Goal: Information Seeking & Learning: Compare options

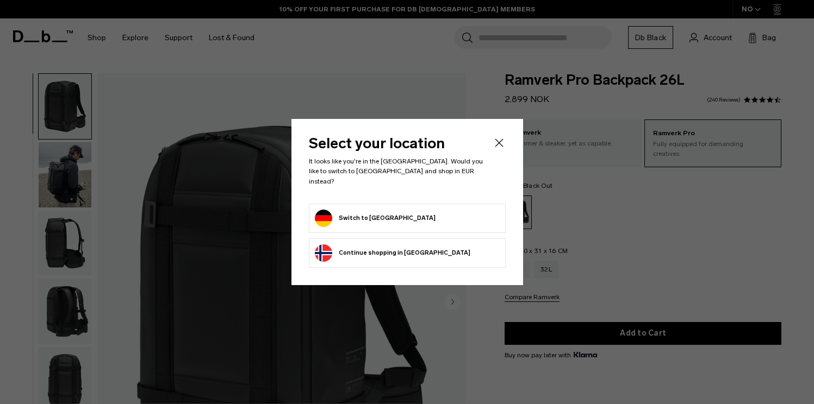
click at [419, 216] on form "Switch to Germany" at bounding box center [407, 218] width 185 height 17
click at [388, 217] on button "Switch to Germany" at bounding box center [375, 218] width 121 height 17
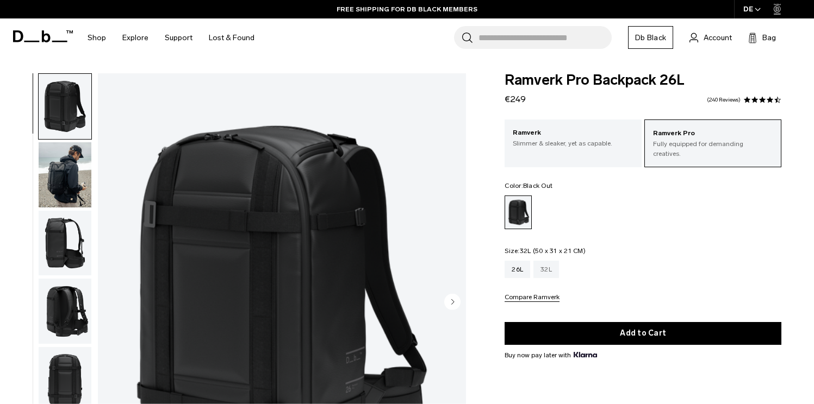
click at [553, 261] on div "32L" at bounding box center [546, 269] width 26 height 17
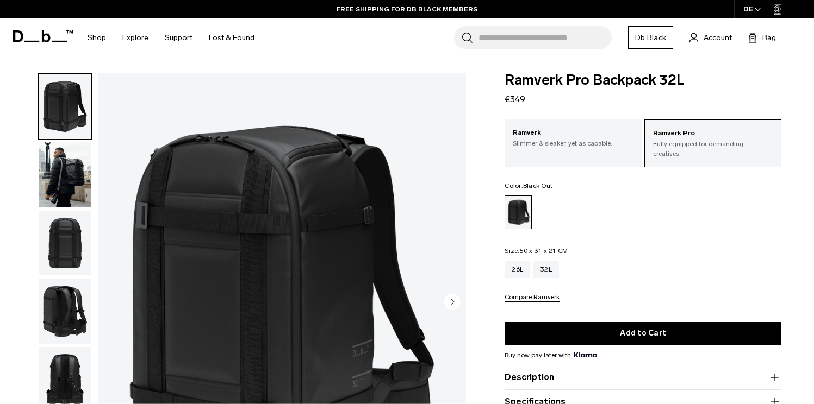
scroll to position [51, 0]
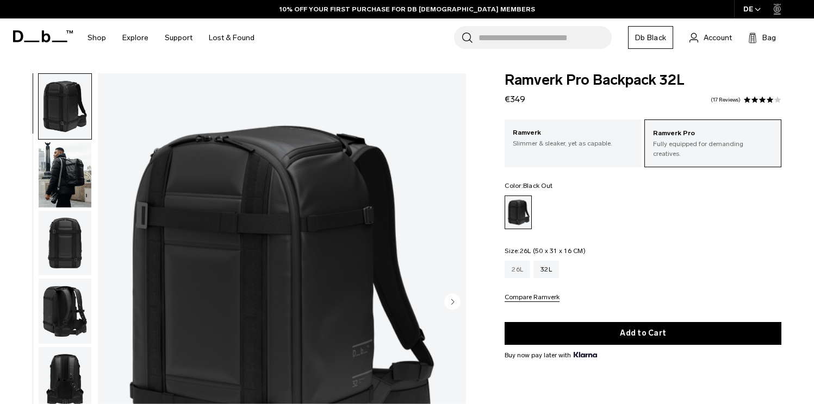
click at [517, 264] on div "26L" at bounding box center [517, 269] width 26 height 17
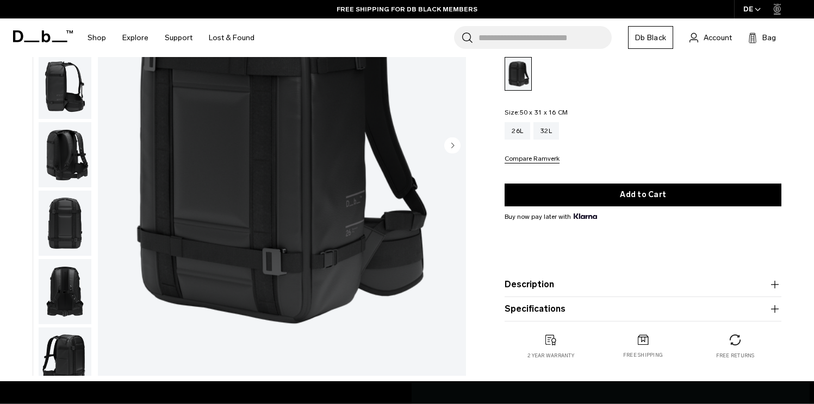
scroll to position [36, 0]
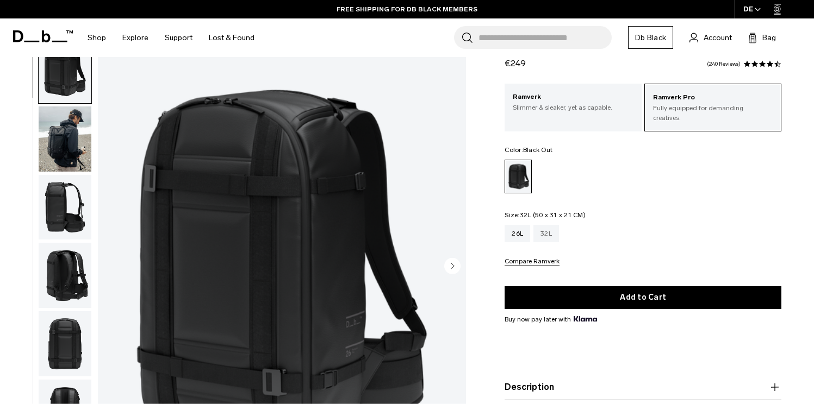
click at [543, 225] on div "32L" at bounding box center [546, 233] width 26 height 17
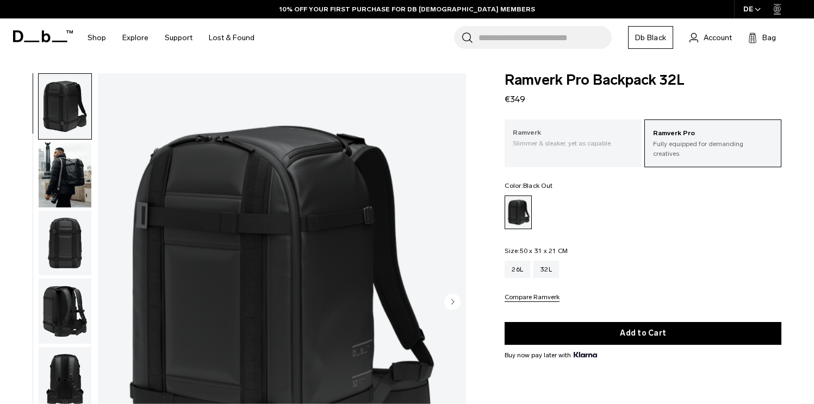
click at [592, 138] on p "Ramverk" at bounding box center [573, 133] width 121 height 11
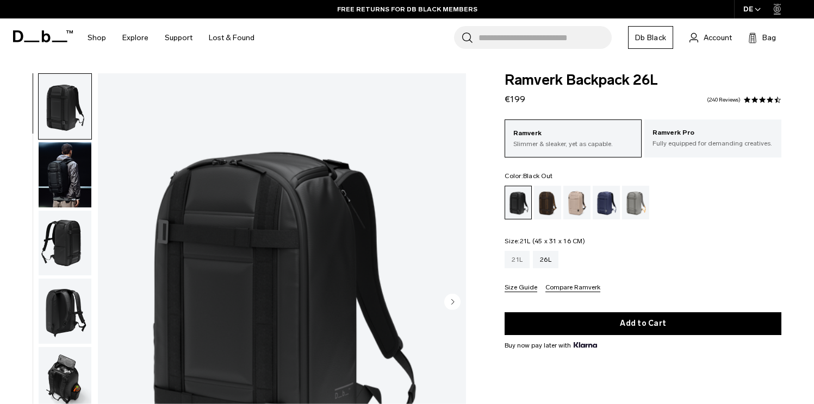
click at [514, 266] on div "21L" at bounding box center [516, 259] width 25 height 17
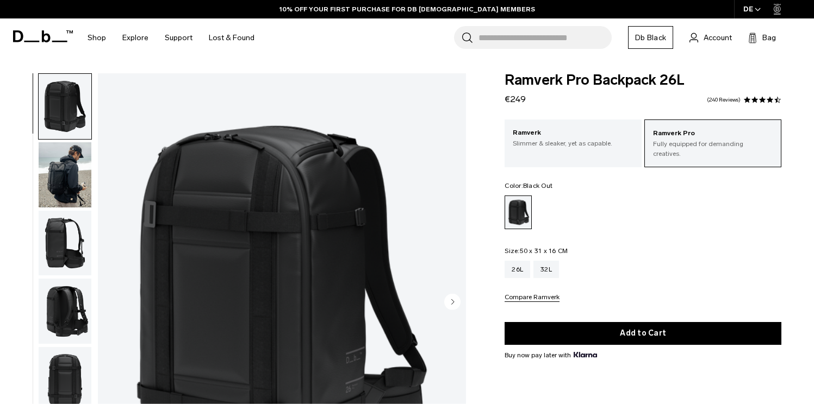
click at [522, 198] on div "Black Out" at bounding box center [518, 212] width 27 height 33
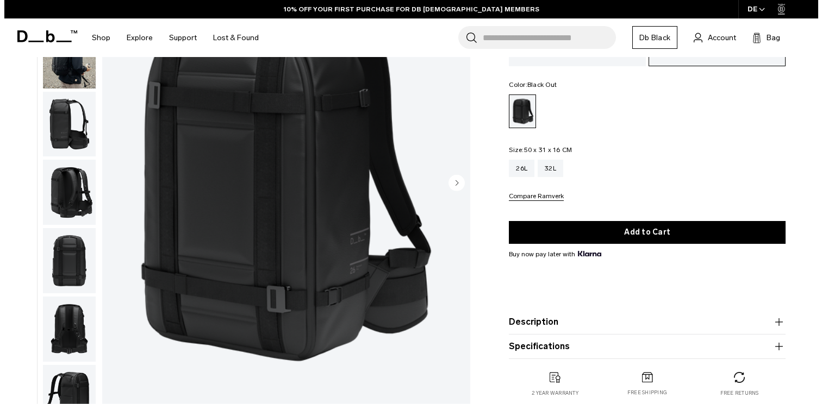
scroll to position [63, 0]
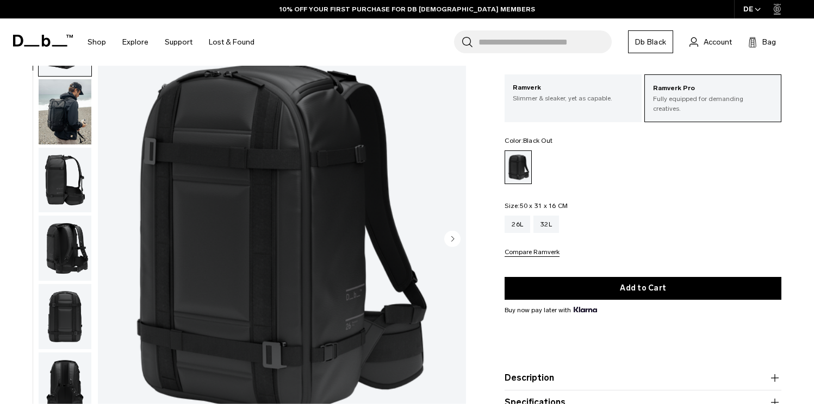
click at [542, 252] on button "Compare Ramverk" at bounding box center [531, 253] width 55 height 8
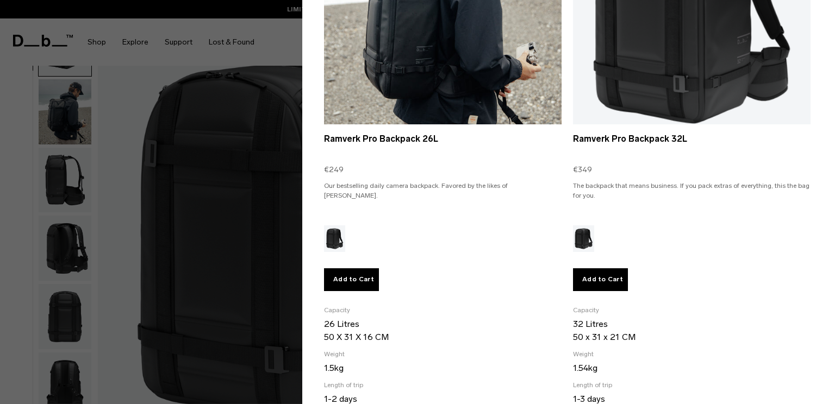
scroll to position [184, 0]
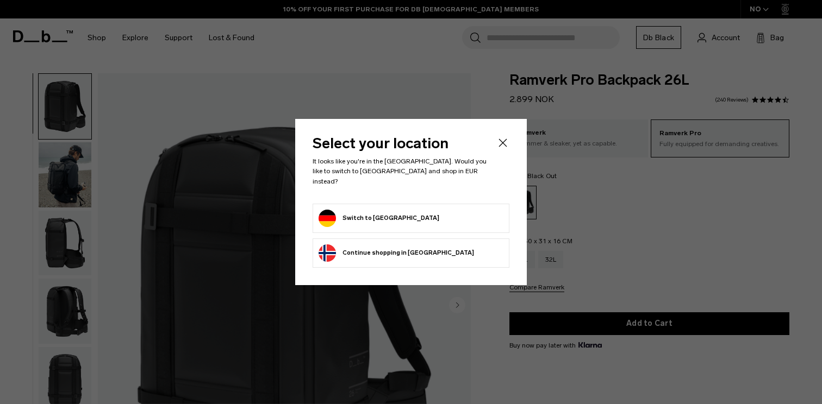
click at [373, 217] on button "Switch to [GEOGRAPHIC_DATA]" at bounding box center [379, 218] width 121 height 17
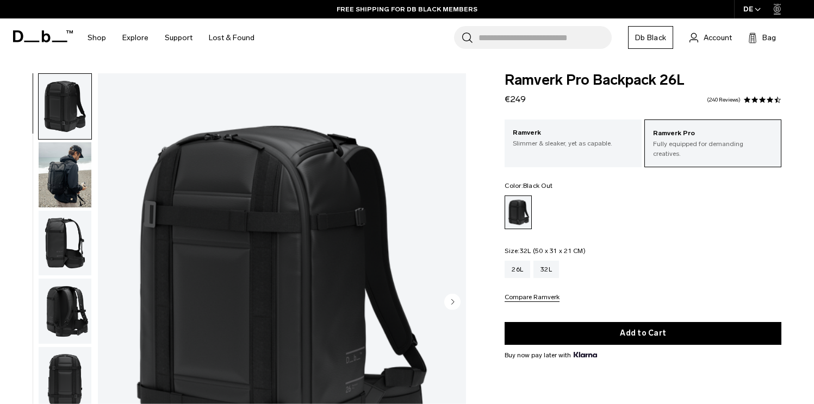
click at [558, 272] on div "26L 32L Compare Ramverk" at bounding box center [642, 281] width 277 height 41
click at [556, 266] on div "32L" at bounding box center [546, 269] width 26 height 17
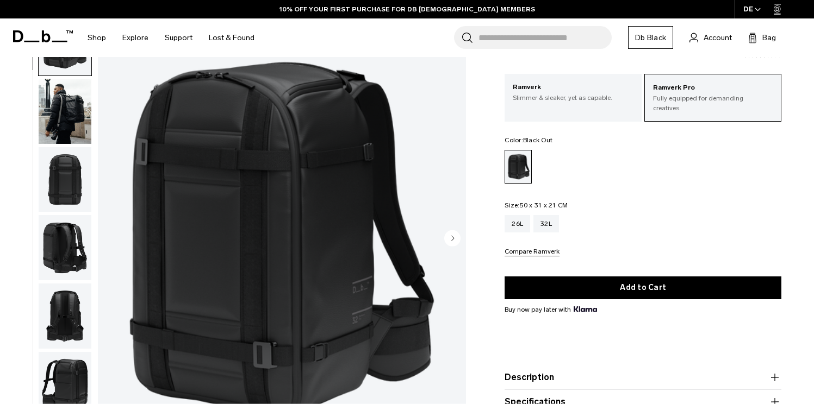
scroll to position [120, 0]
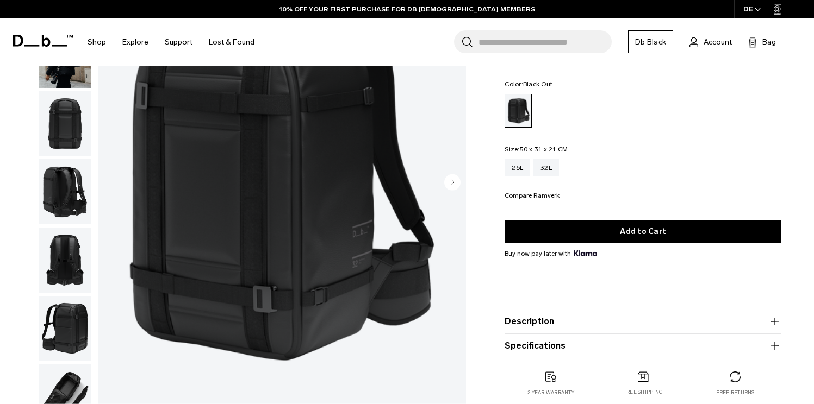
click at [556, 323] on button "Description" at bounding box center [642, 321] width 277 height 13
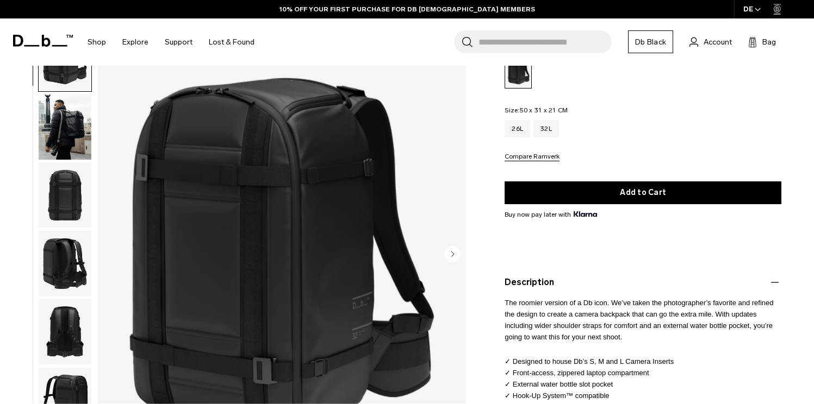
scroll to position [228, 0]
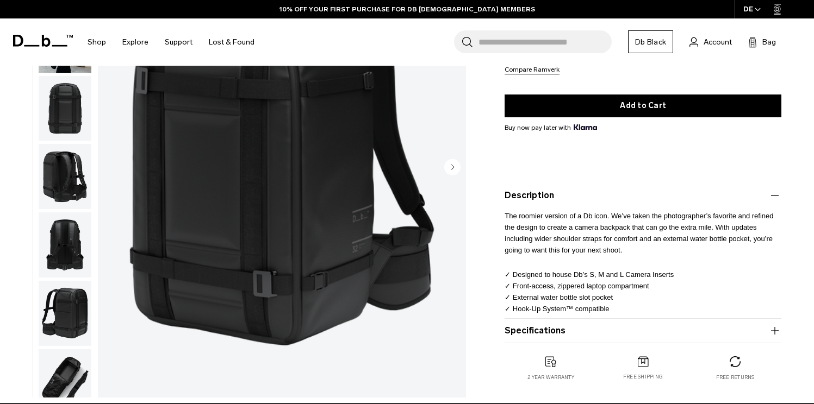
click at [553, 324] on button "Specifications" at bounding box center [642, 330] width 277 height 13
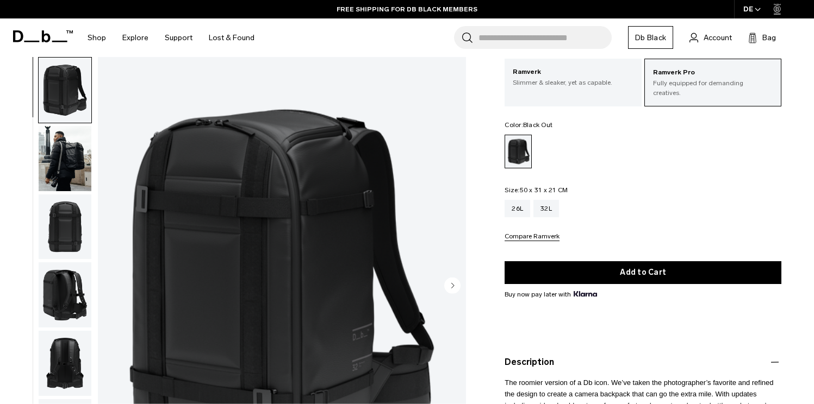
scroll to position [186, 0]
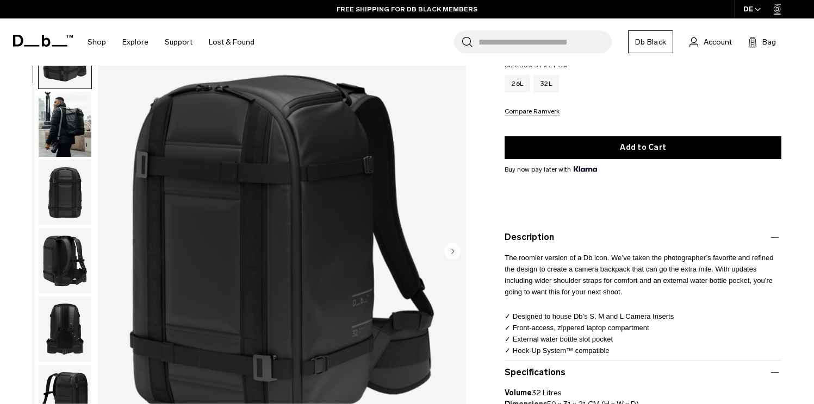
click at [64, 249] on img "button" at bounding box center [65, 260] width 53 height 65
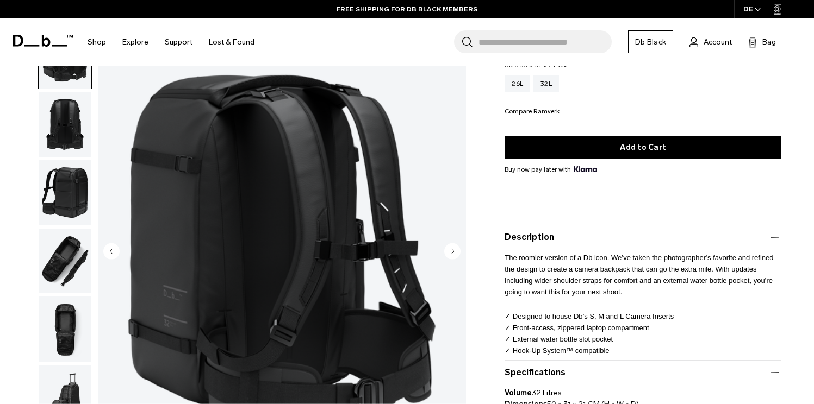
click at [70, 258] on img "button" at bounding box center [65, 260] width 53 height 65
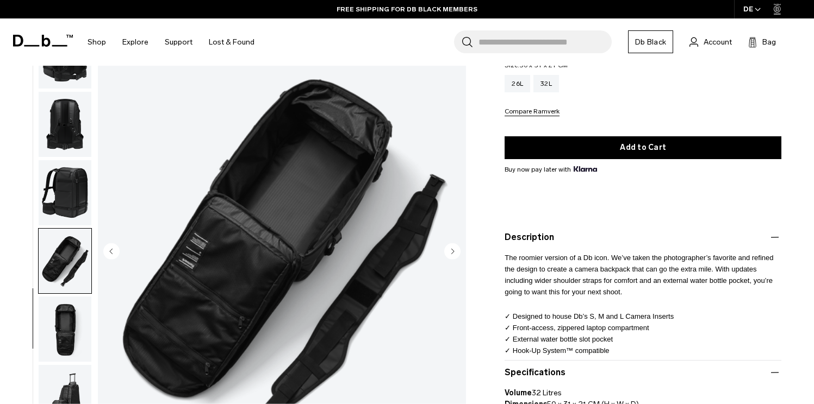
scroll to position [222, 0]
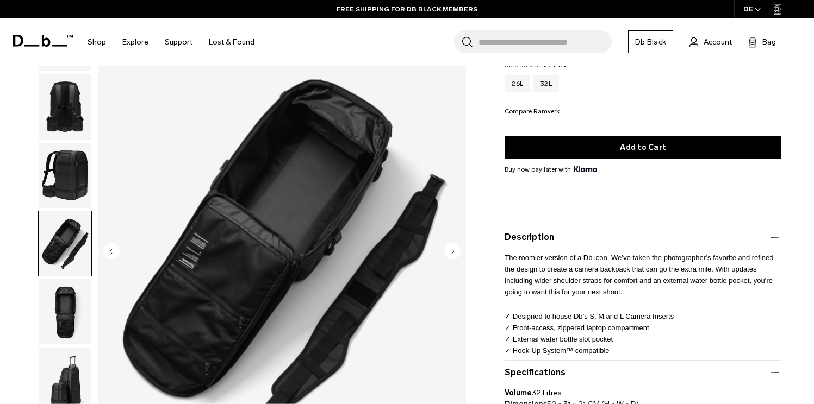
click at [71, 288] on img "button" at bounding box center [65, 311] width 53 height 65
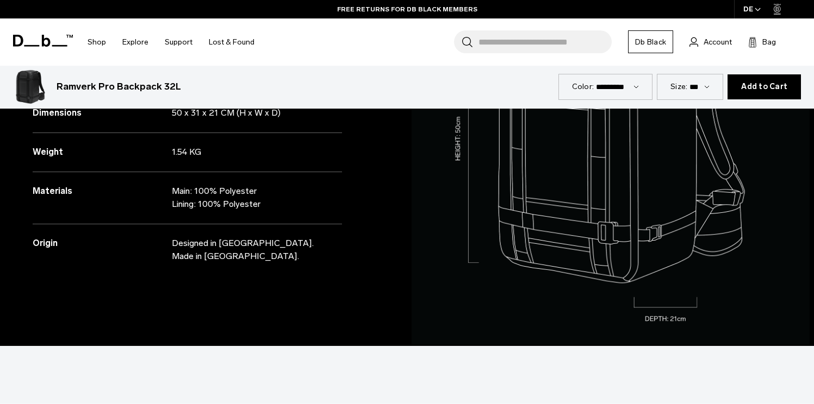
scroll to position [1069, 0]
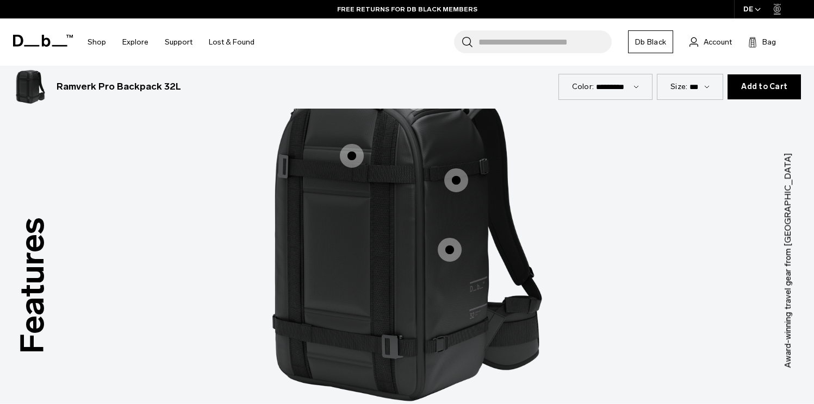
click at [444, 247] on span "1 / 3" at bounding box center [450, 250] width 24 height 24
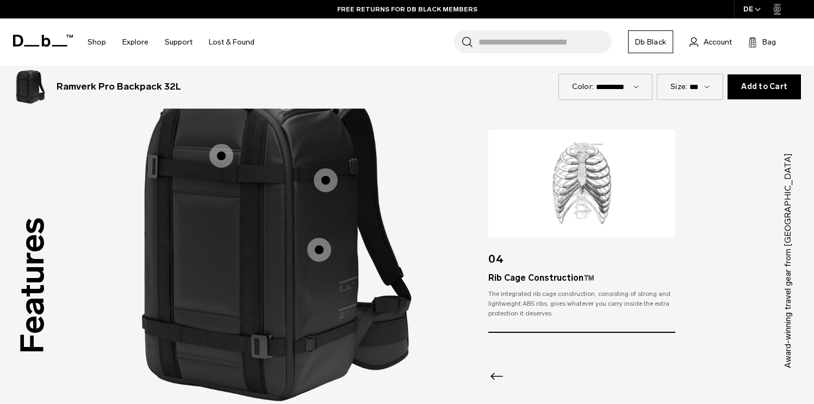
click at [440, 239] on img "1 / 3" at bounding box center [277, 244] width 326 height 408
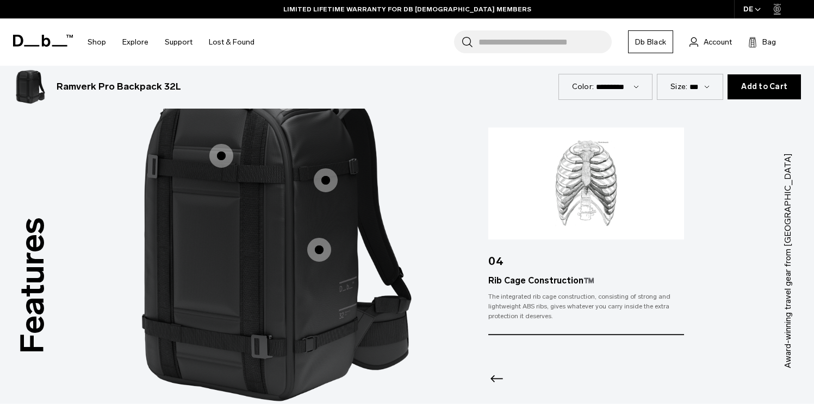
click at [326, 157] on img "1 / 3" at bounding box center [277, 244] width 326 height 408
click at [329, 171] on span "1 / 3" at bounding box center [326, 180] width 24 height 24
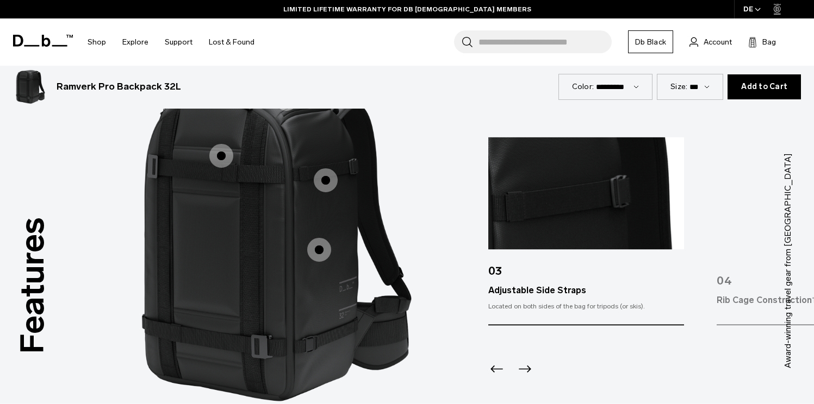
click at [223, 153] on span "1 / 3" at bounding box center [221, 156] width 24 height 24
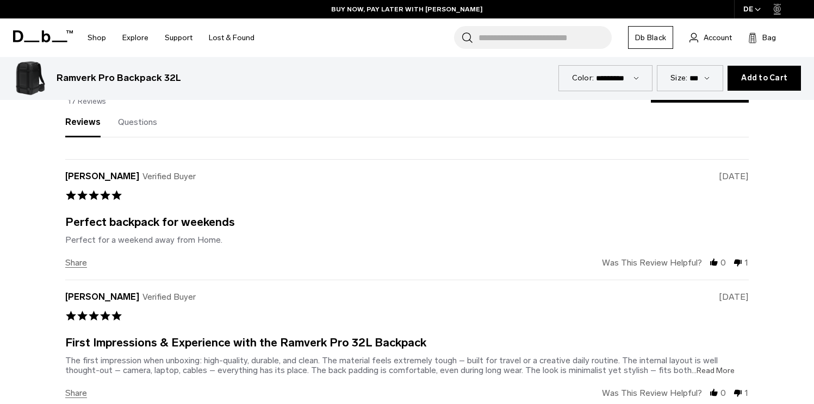
scroll to position [2417, 0]
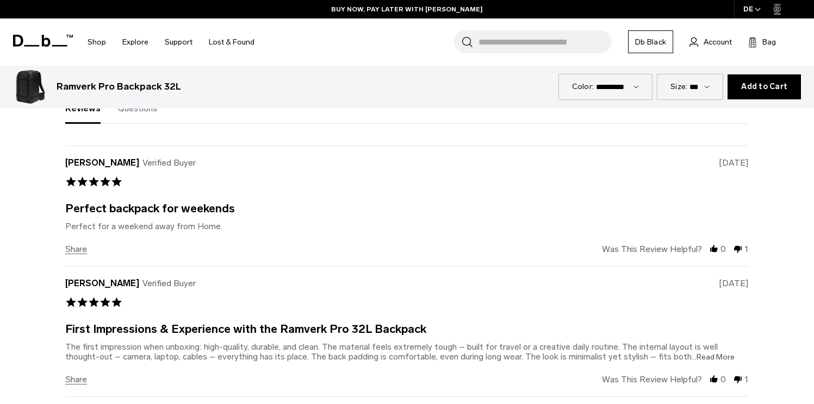
click at [710, 353] on span "...Read More" at bounding box center [712, 357] width 43 height 9
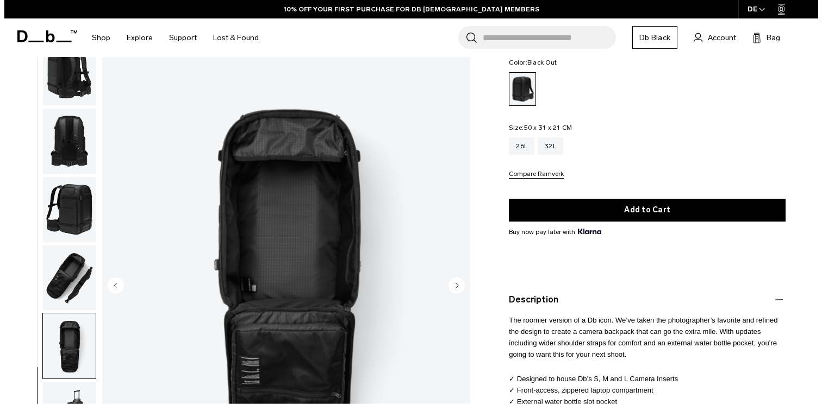
scroll to position [179, 0]
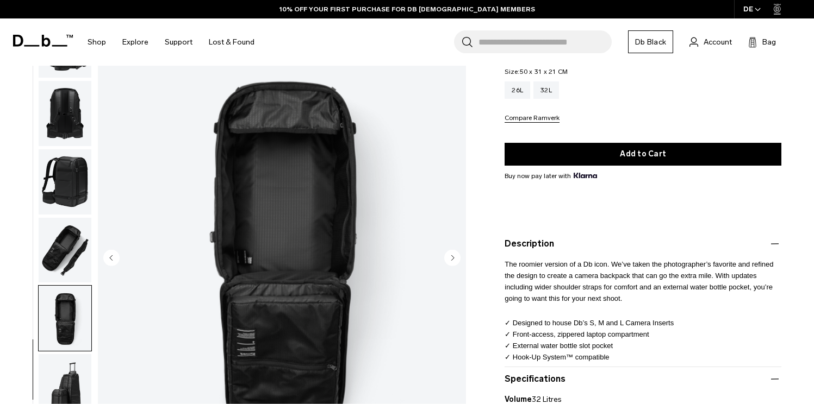
click at [83, 297] on img "button" at bounding box center [65, 318] width 53 height 65
click at [74, 303] on img "button" at bounding box center [65, 318] width 53 height 65
click at [57, 231] on img "button" at bounding box center [65, 249] width 53 height 65
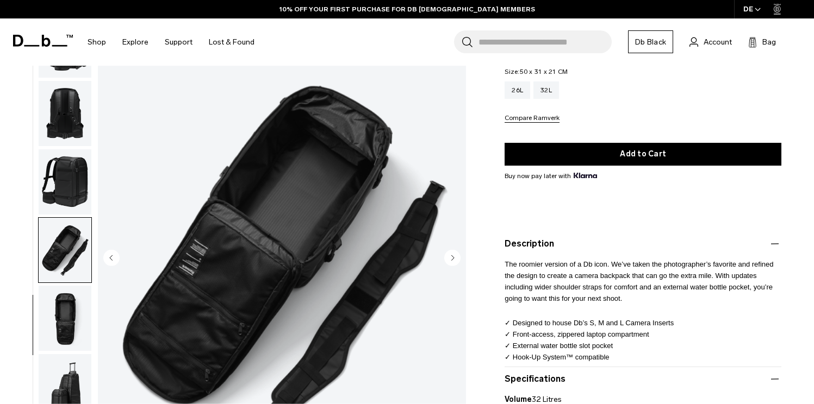
click at [64, 188] on img "button" at bounding box center [65, 181] width 53 height 65
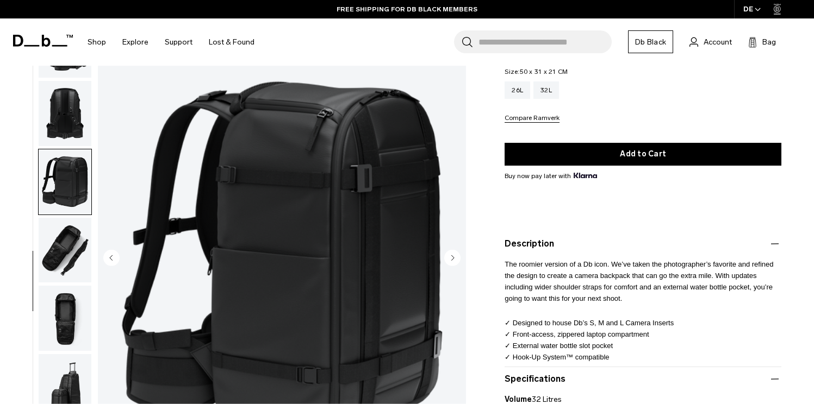
click at [57, 102] on img "button" at bounding box center [65, 113] width 53 height 65
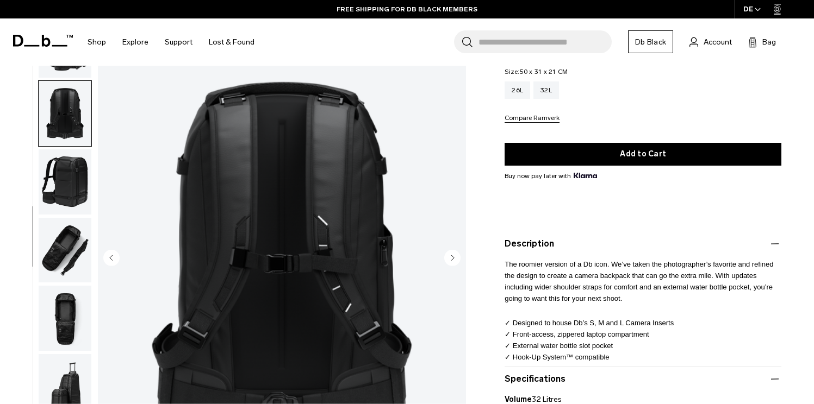
click at [56, 183] on img "button" at bounding box center [65, 181] width 53 height 65
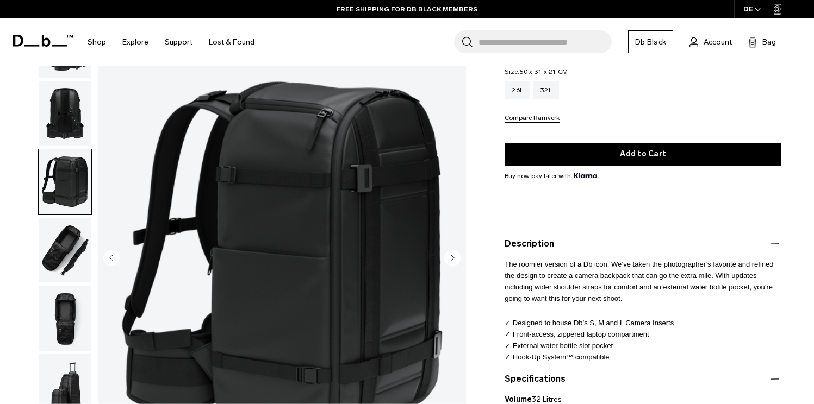
click at [73, 232] on img "button" at bounding box center [65, 249] width 53 height 65
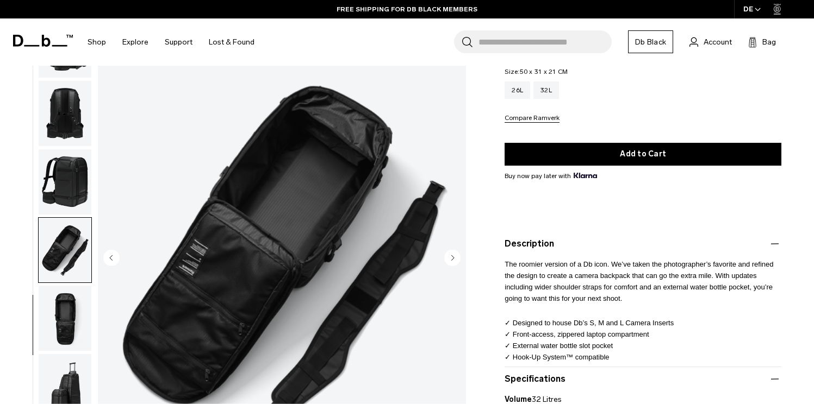
click at [84, 285] on button "button" at bounding box center [65, 318] width 54 height 66
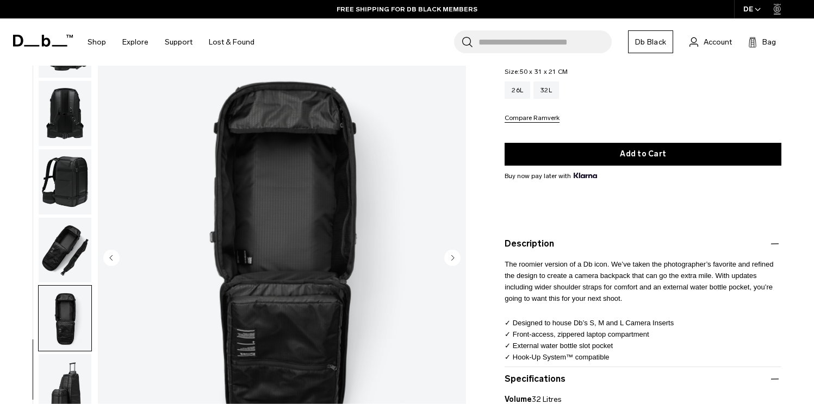
click at [255, 347] on img "8 / 10" at bounding box center [282, 258] width 368 height 459
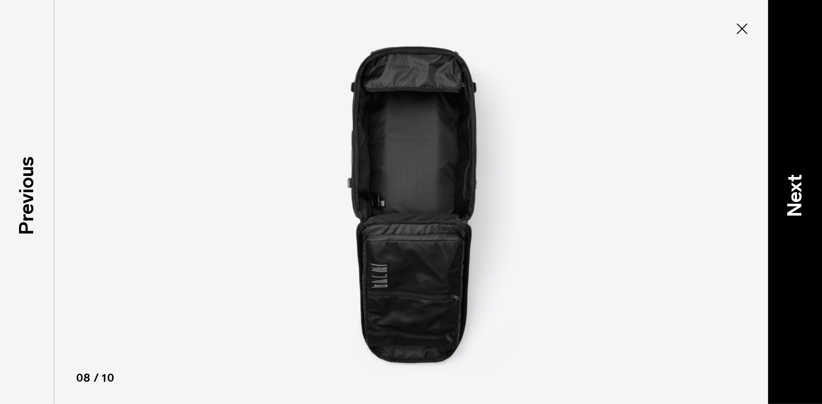
click at [790, 190] on p "Next" at bounding box center [794, 195] width 29 height 43
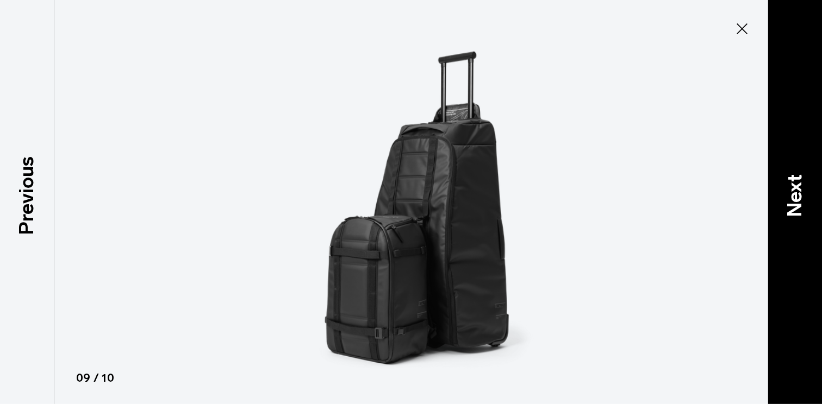
click at [790, 190] on p "Next" at bounding box center [794, 195] width 29 height 43
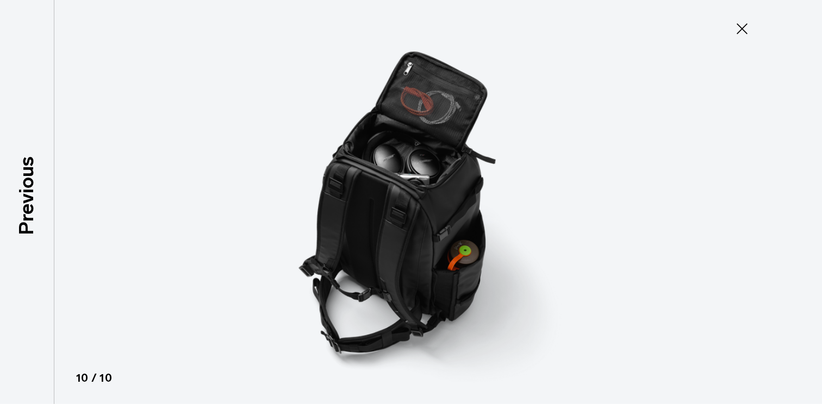
click at [790, 190] on div at bounding box center [411, 202] width 822 height 404
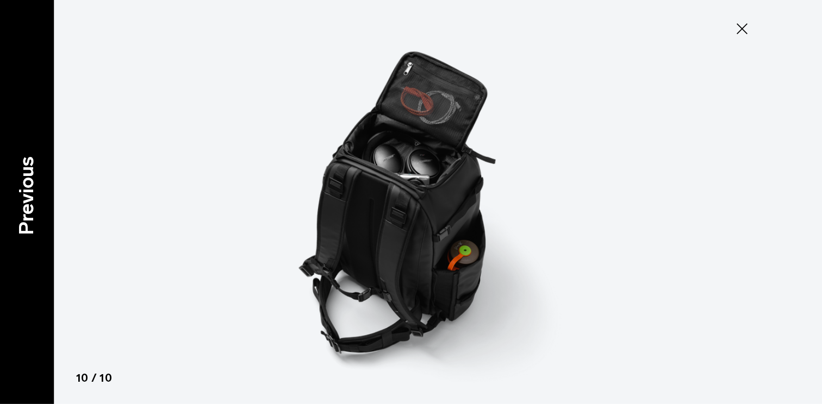
click at [8, 191] on div "Previous" at bounding box center [27, 202] width 54 height 404
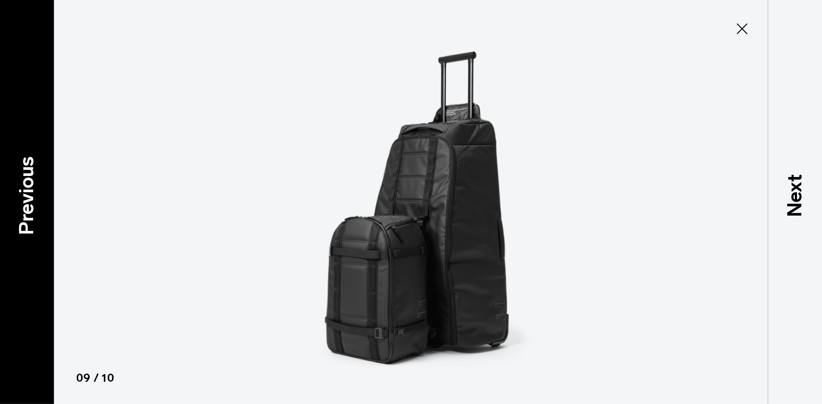
click at [11, 191] on div "Previous" at bounding box center [27, 202] width 54 height 404
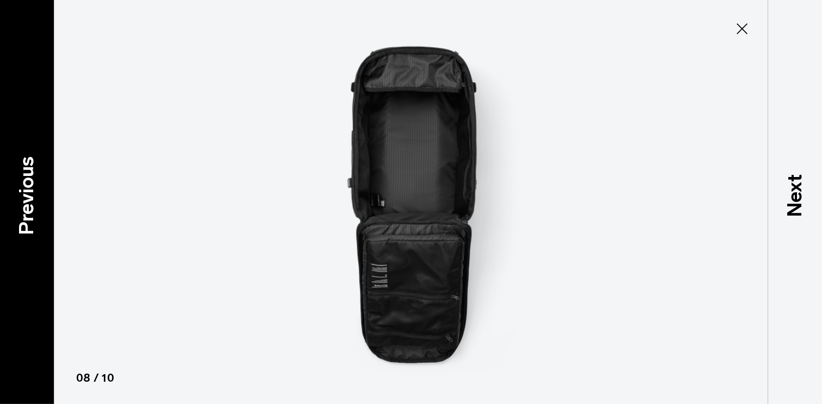
click at [11, 191] on div "Previous" at bounding box center [27, 202] width 54 height 404
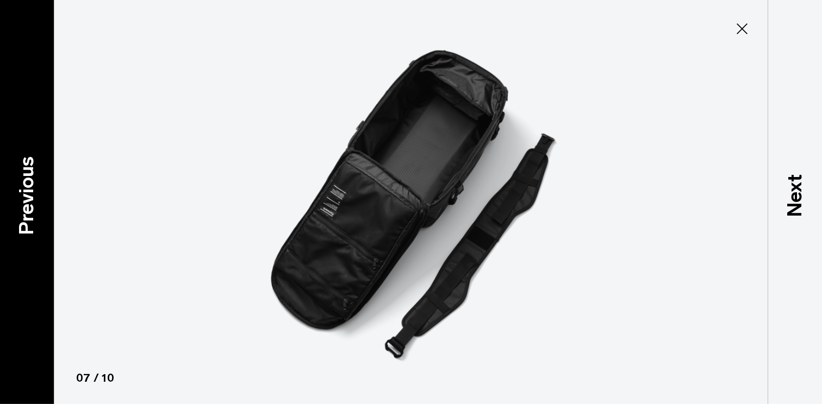
click at [11, 191] on div "Previous" at bounding box center [27, 202] width 54 height 404
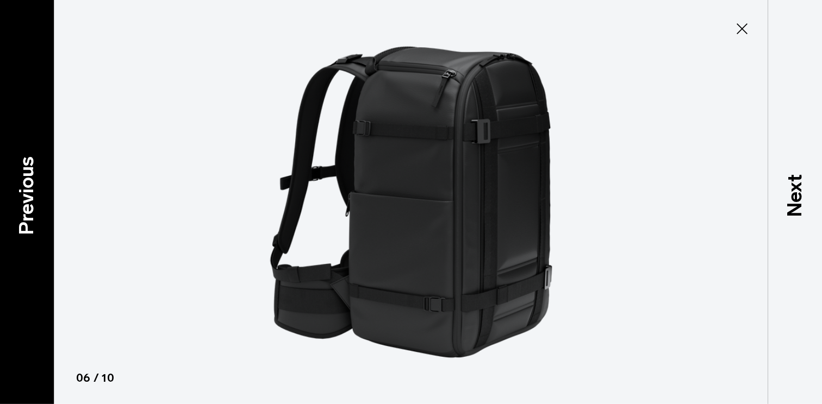
click at [11, 191] on div "Previous" at bounding box center [27, 202] width 54 height 404
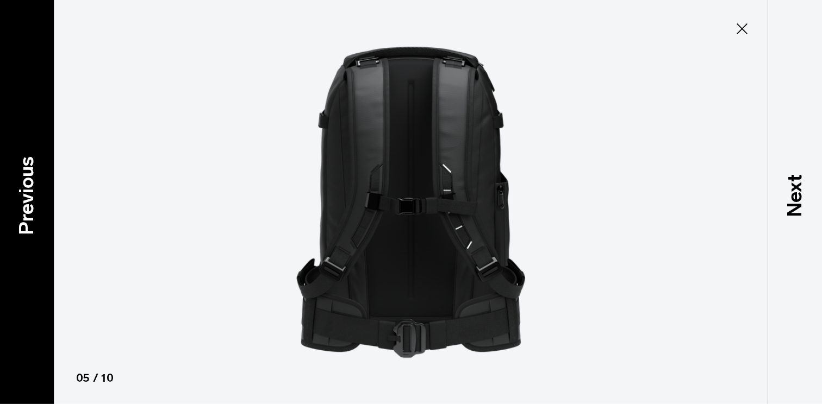
click at [11, 191] on div "Previous" at bounding box center [27, 202] width 54 height 404
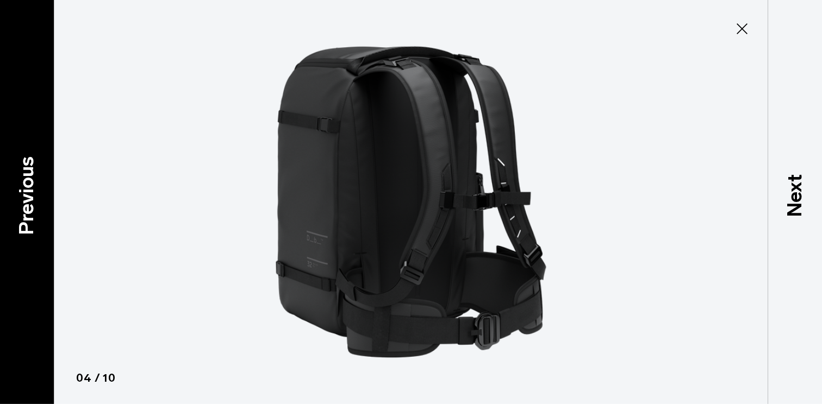
click at [10, 191] on div "Previous" at bounding box center [27, 202] width 54 height 404
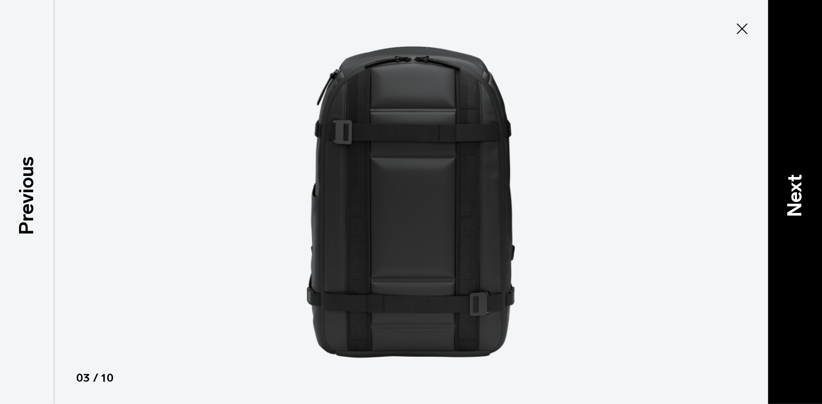
click at [799, 181] on p "Next" at bounding box center [794, 195] width 29 height 43
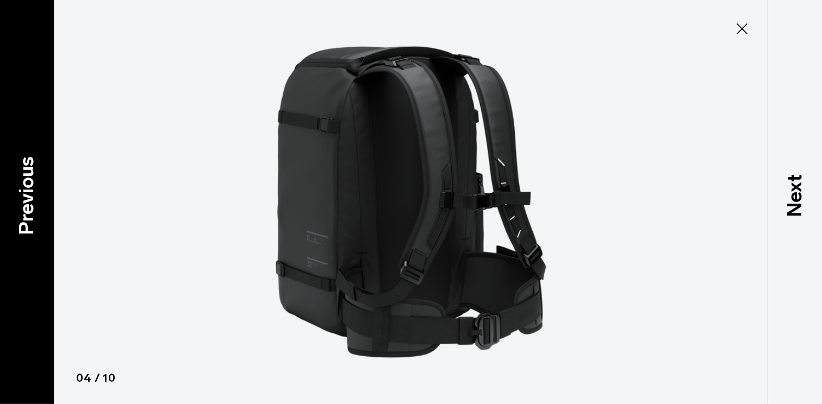
click at [9, 186] on div "Previous" at bounding box center [27, 202] width 54 height 404
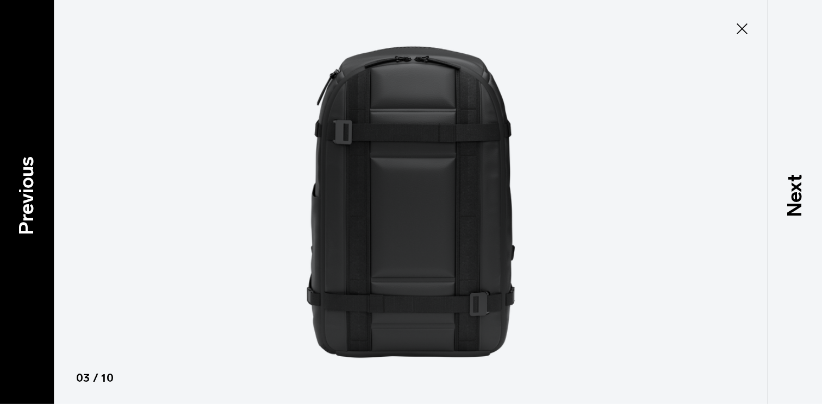
click at [14, 192] on p "Previous" at bounding box center [26, 195] width 29 height 79
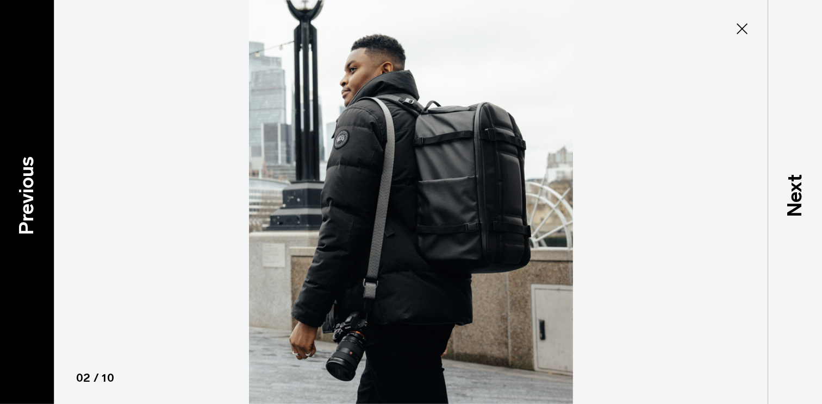
click at [14, 192] on p "Previous" at bounding box center [26, 195] width 29 height 79
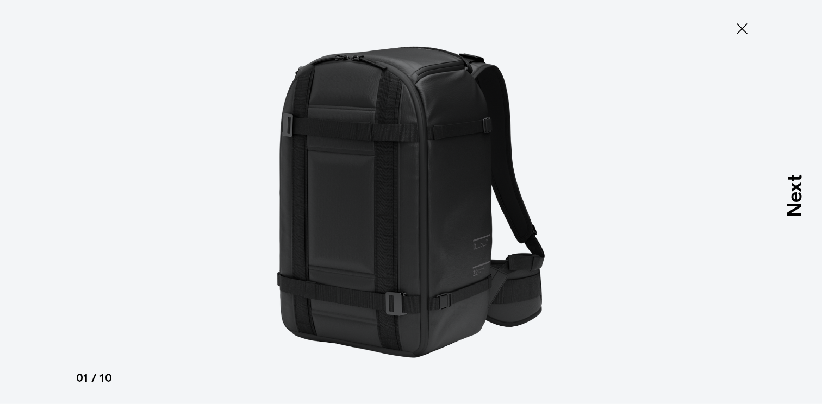
click at [14, 192] on div at bounding box center [411, 202] width 822 height 404
click at [744, 34] on icon at bounding box center [741, 28] width 17 height 17
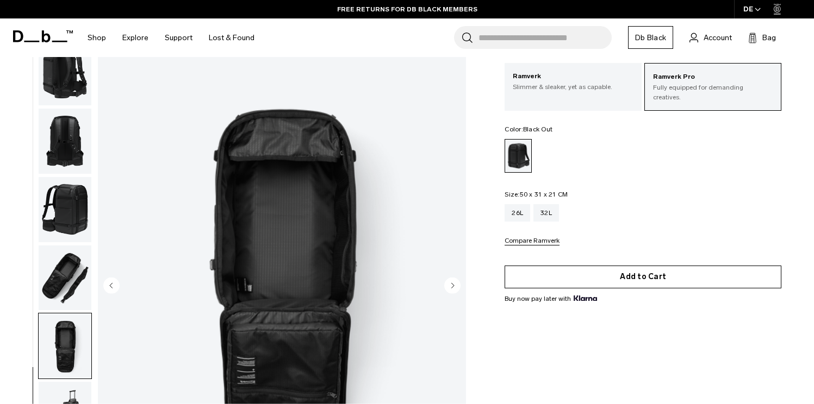
scroll to position [0, 0]
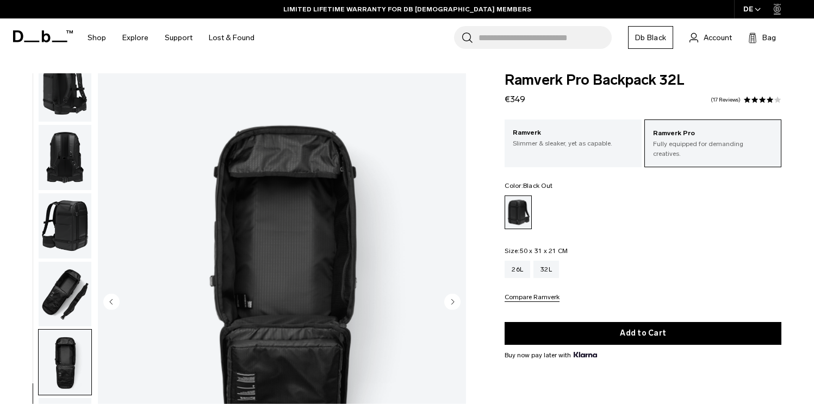
click at [62, 232] on img "button" at bounding box center [65, 225] width 53 height 65
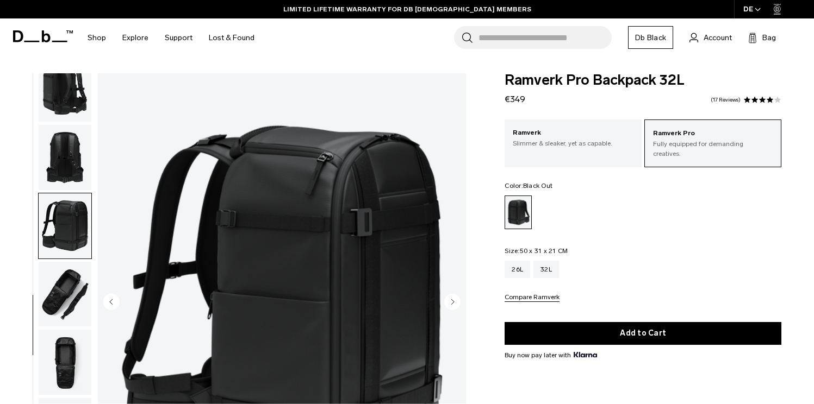
click at [72, 162] on img "button" at bounding box center [65, 157] width 53 height 65
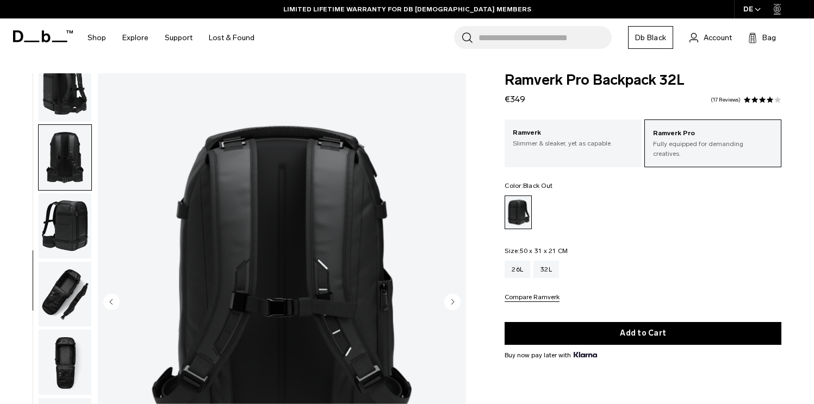
click at [72, 93] on img "button" at bounding box center [65, 89] width 53 height 65
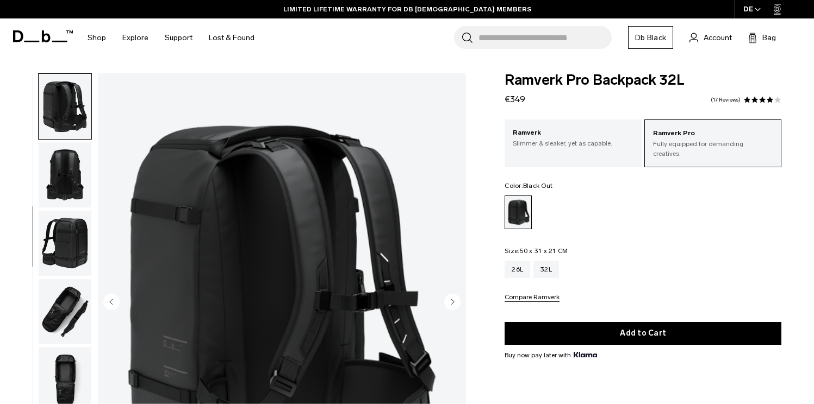
scroll to position [300, 0]
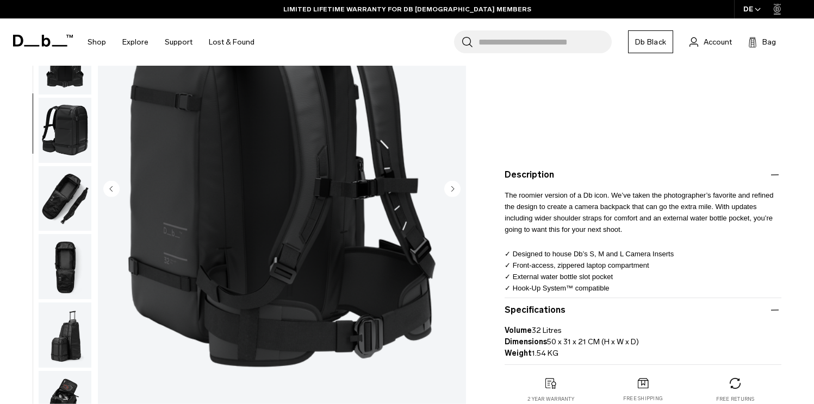
click at [73, 323] on img "button" at bounding box center [65, 335] width 53 height 65
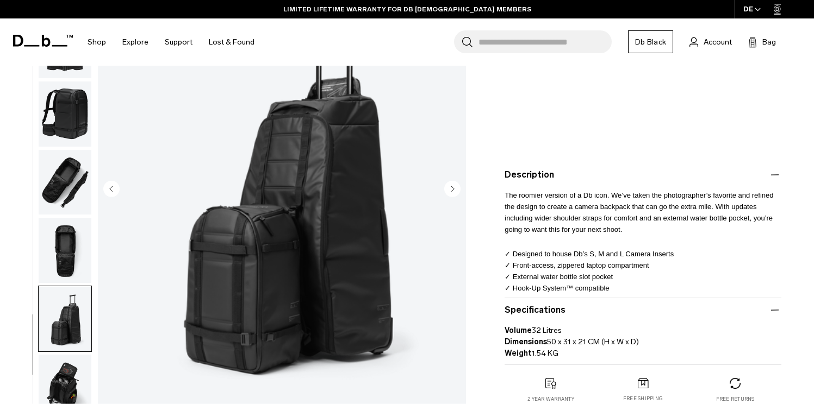
scroll to position [222, 0]
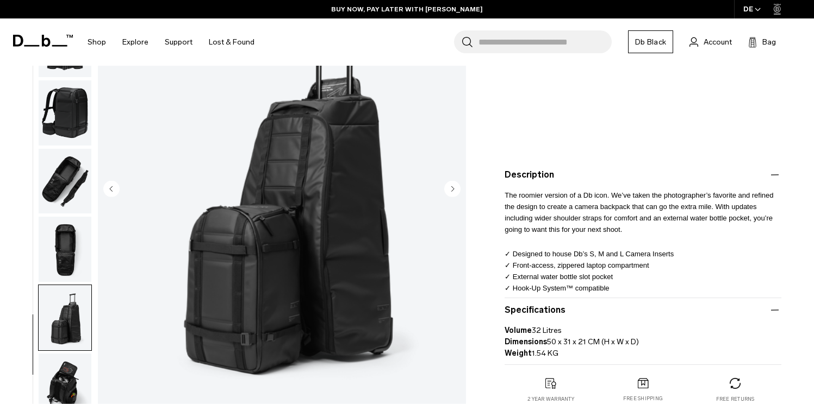
click at [57, 372] on img "button" at bounding box center [65, 386] width 53 height 65
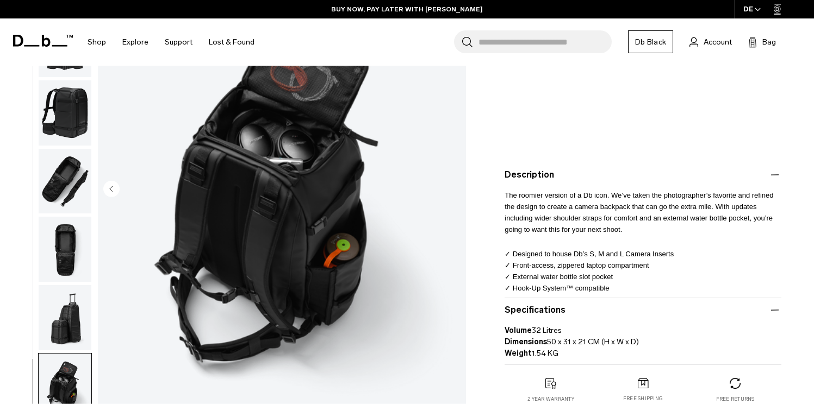
click at [46, 244] on img "button" at bounding box center [65, 249] width 53 height 65
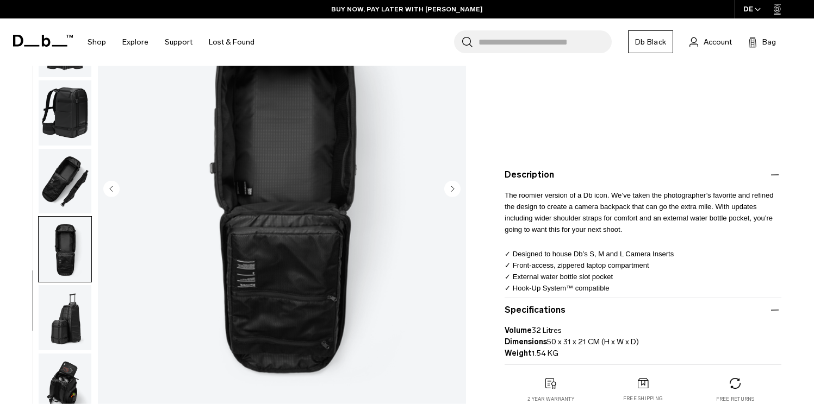
click at [53, 299] on img "button" at bounding box center [65, 317] width 53 height 65
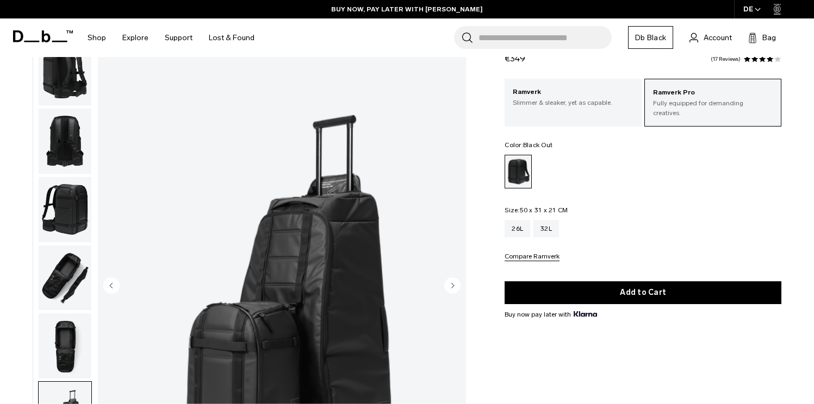
scroll to position [0, 0]
